Goal: Navigation & Orientation: Go to known website

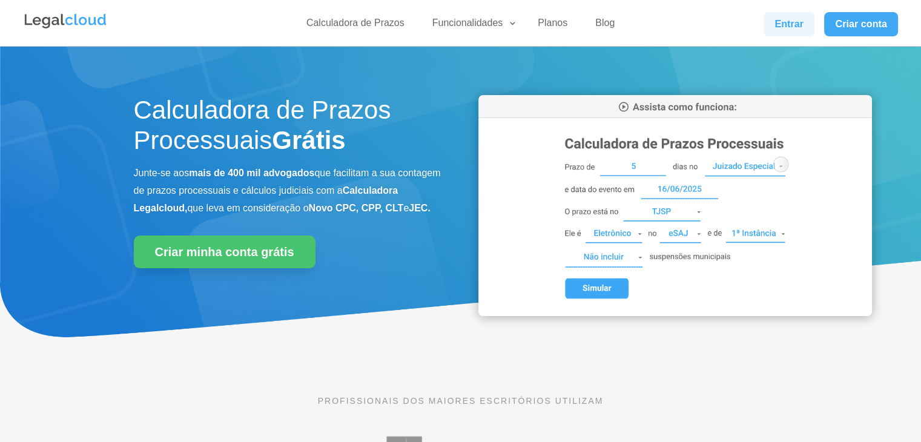
click at [797, 24] on link "Entrar" at bounding box center [789, 24] width 51 height 24
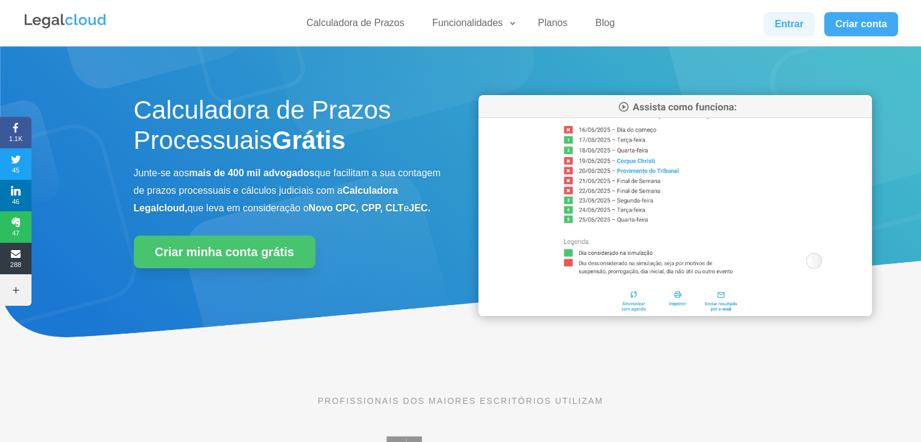
click at [785, 20] on link "Entrar" at bounding box center [789, 24] width 51 height 24
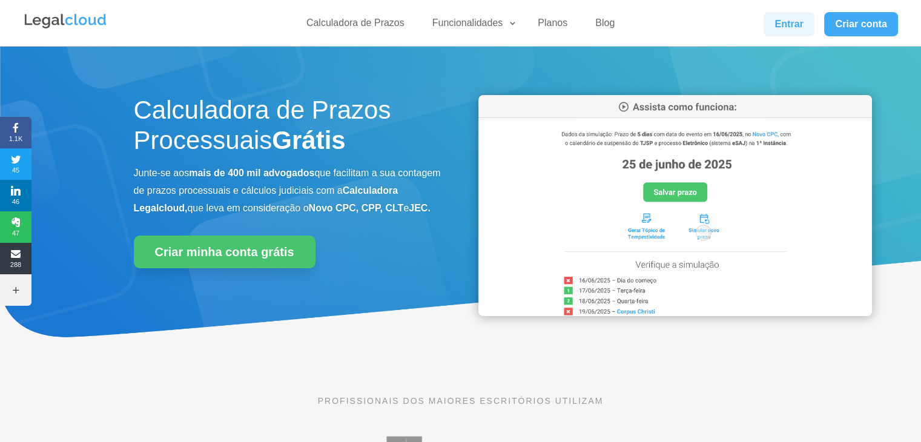
click at [768, 27] on link "Entrar" at bounding box center [789, 24] width 51 height 24
